Goal: Transaction & Acquisition: Purchase product/service

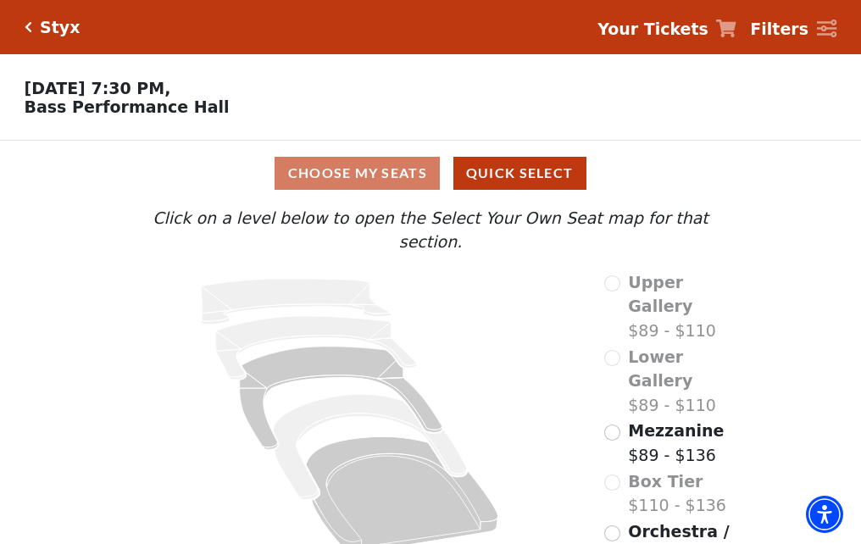
click at [53, 29] on h5 "Styx" at bounding box center [60, 27] width 40 height 19
click at [611, 425] on input "Mezzanine$89 - $136\a" at bounding box center [612, 433] width 16 height 16
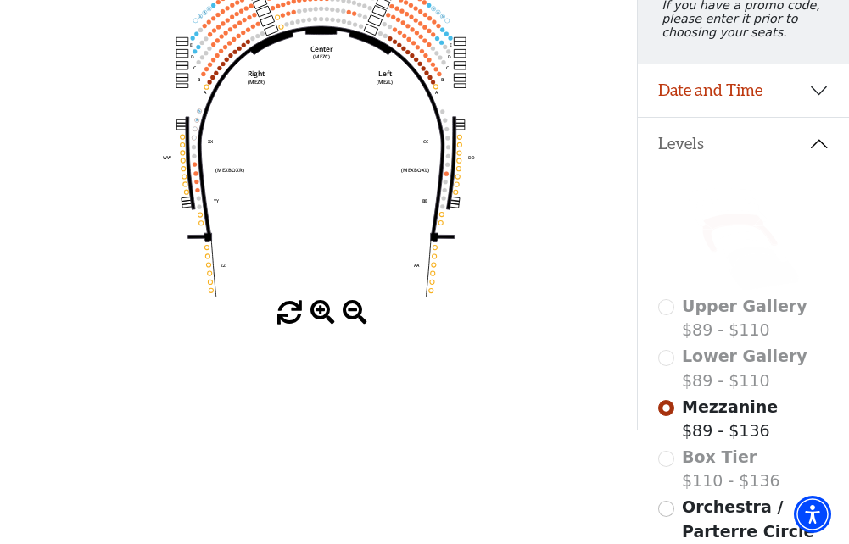
scroll to position [339, 0]
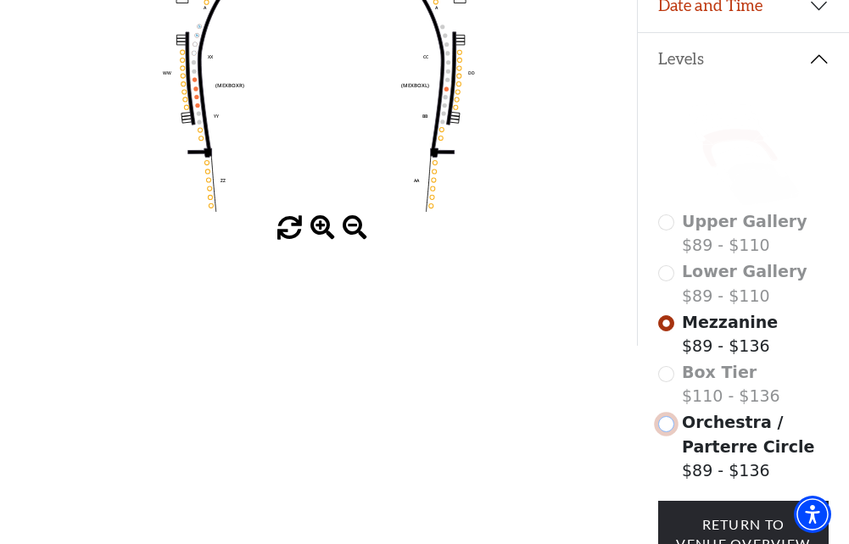
click at [665, 432] on input "Orchestra / Parterre Circle$89 - $136\a" at bounding box center [666, 424] width 16 height 16
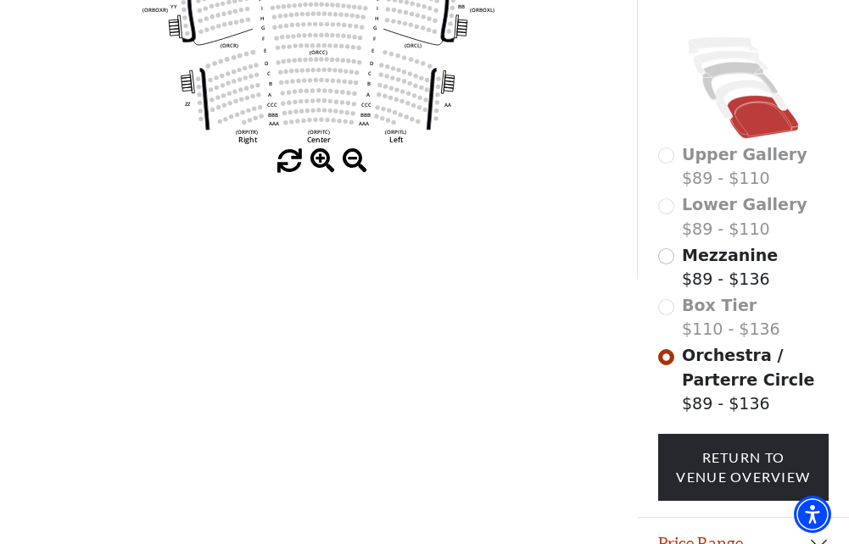
scroll to position [418, 0]
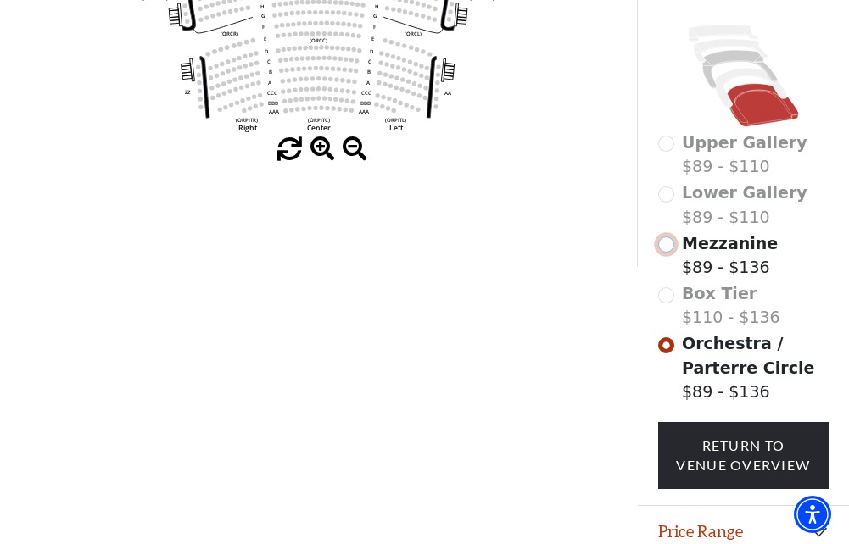
click at [666, 253] on input "Mezzanine$89 - $136\a" at bounding box center [666, 245] width 16 height 16
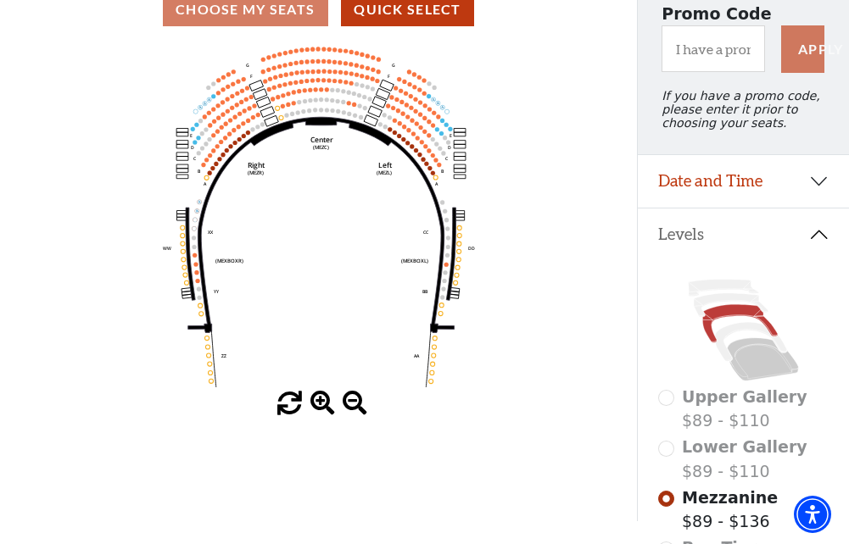
scroll to position [248, 0]
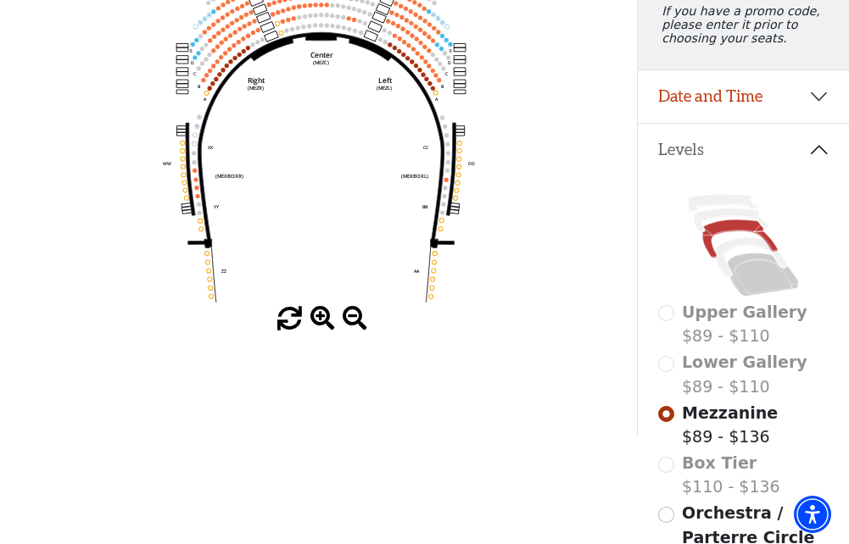
click at [665, 326] on div "Upper Gallery $89 - $110" at bounding box center [743, 324] width 171 height 48
click at [665, 376] on div "Lower Gallery $89 - $110" at bounding box center [743, 374] width 171 height 48
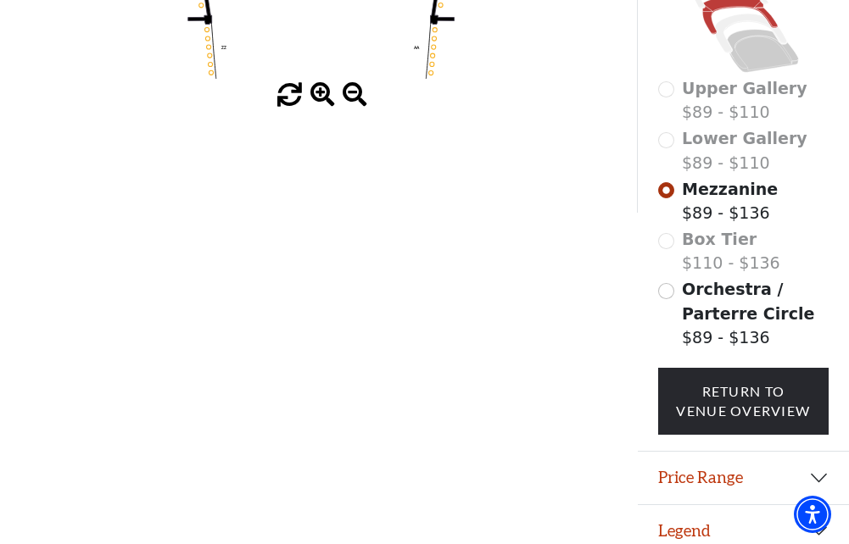
scroll to position [499, 0]
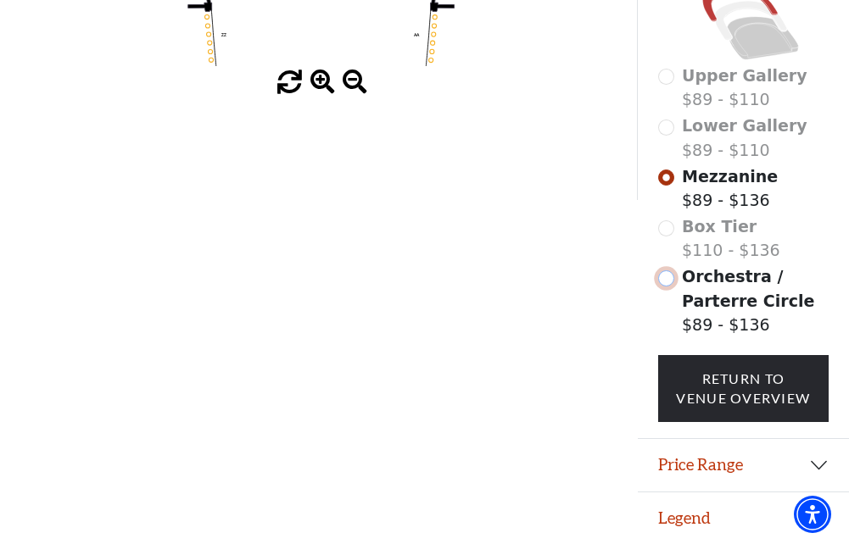
click at [665, 281] on input "Orchestra / Parterre Circle$89 - $136\a" at bounding box center [666, 278] width 16 height 16
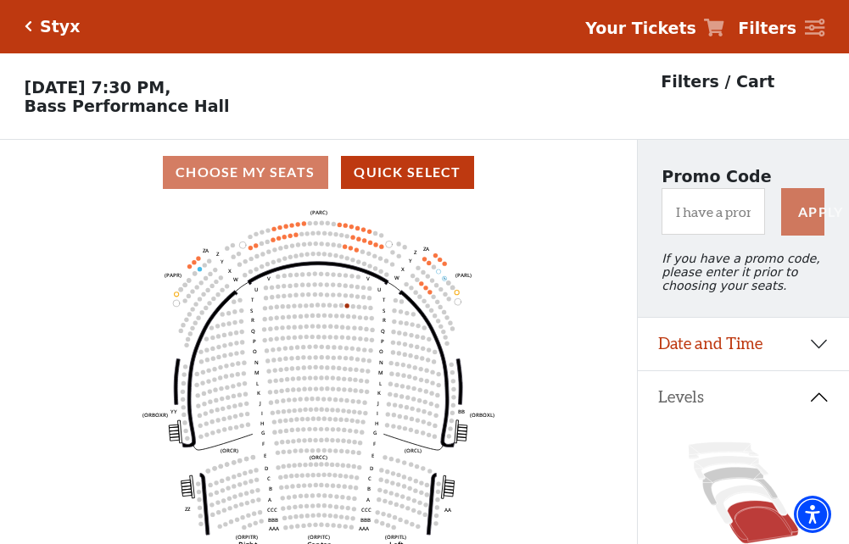
scroll to position [0, 0]
